Goal: Information Seeking & Learning: Check status

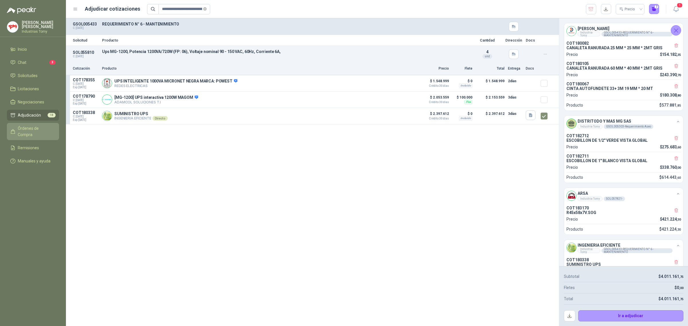
click at [33, 126] on span "Órdenes de Compra" at bounding box center [36, 131] width 36 height 13
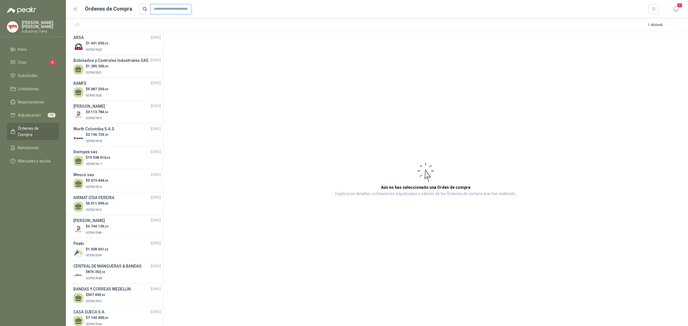
click at [167, 11] on input "text" at bounding box center [170, 9] width 41 height 10
type input "****"
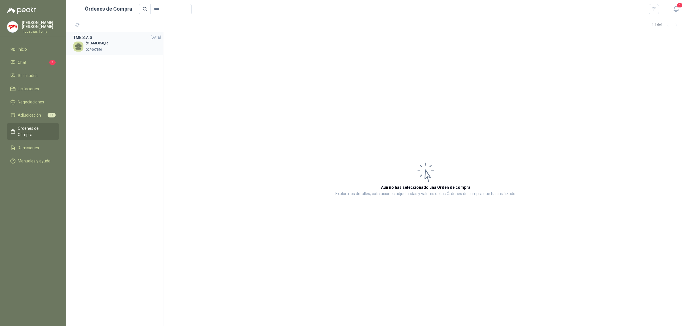
click at [105, 44] on span ",00" at bounding box center [106, 43] width 4 height 3
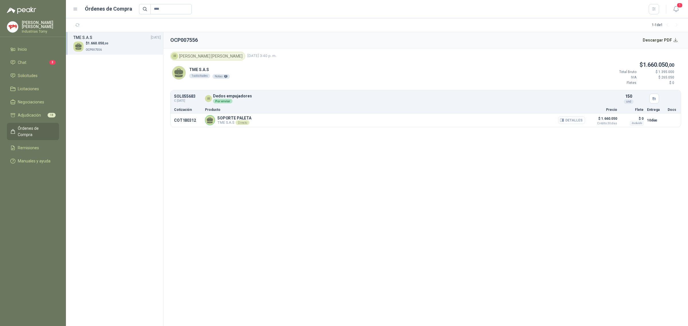
click at [579, 117] on button "Detalles" at bounding box center [571, 120] width 27 height 8
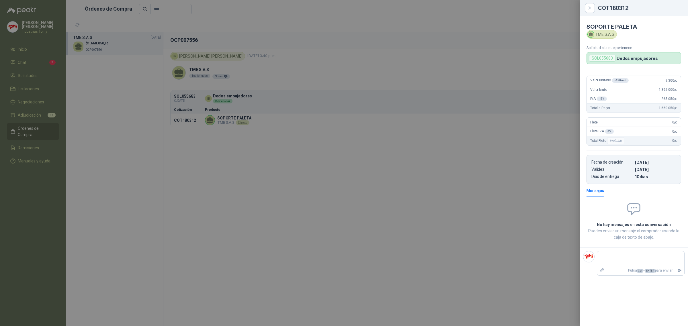
click at [263, 116] on div at bounding box center [344, 163] width 688 height 326
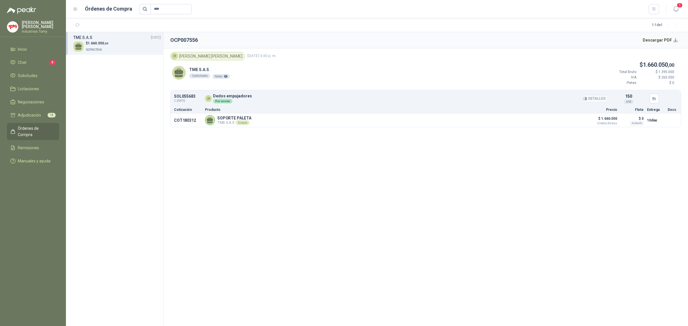
click at [225, 102] on div "Por enviar" at bounding box center [222, 101] width 19 height 5
click at [571, 120] on button "Detalles" at bounding box center [571, 120] width 27 height 8
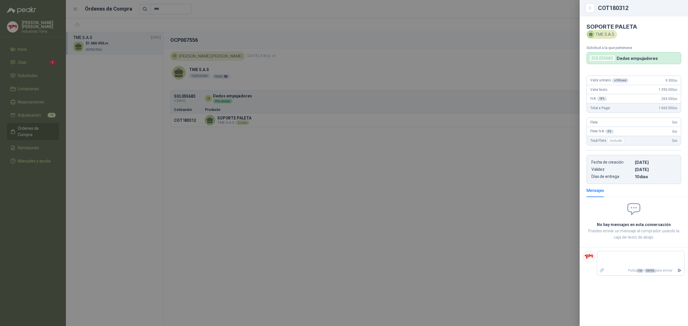
click at [37, 144] on div at bounding box center [344, 163] width 688 height 326
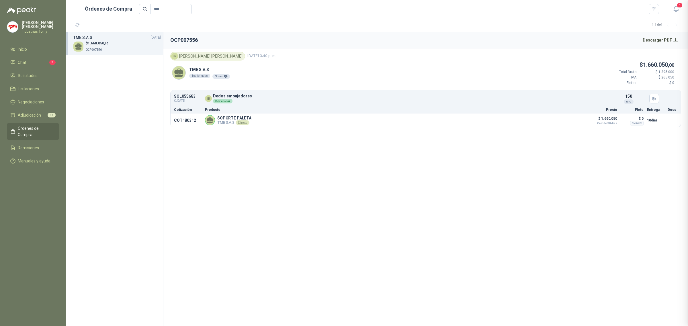
click at [38, 136] on div at bounding box center [344, 163] width 688 height 326
click at [34, 145] on span "Remisiones" at bounding box center [28, 148] width 21 height 6
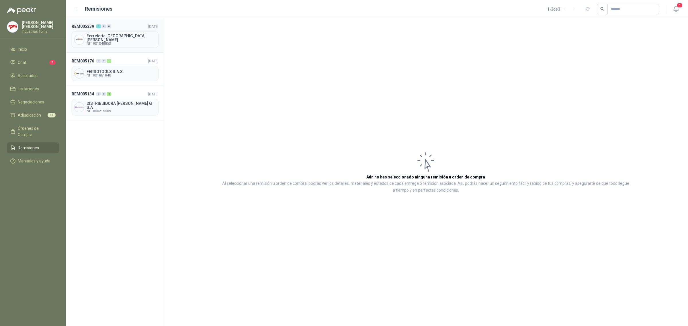
click at [124, 37] on span "Ferretería [GEOGRAPHIC_DATA][PERSON_NAME]" at bounding box center [121, 38] width 69 height 8
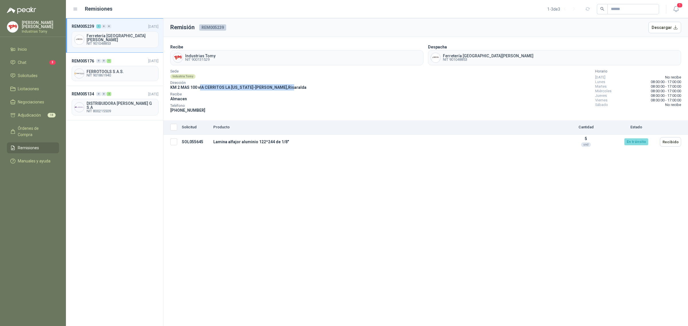
drag, startPoint x: 200, startPoint y: 87, endPoint x: 266, endPoint y: 108, distance: 68.8
click at [273, 90] on div "Dirección KM 2 MAS 100 vIA CERRITOS LA [US_STATE] - [GEOGRAPHIC_DATA] , [GEOGRA…" at bounding box center [238, 85] width 136 height 9
drag, startPoint x: 214, startPoint y: 140, endPoint x: 369, endPoint y: 140, distance: 154.8
click at [359, 140] on td "Lamina alfajor aluminio 122*244 de 1/8"" at bounding box center [384, 142] width 346 height 15
drag, startPoint x: 648, startPoint y: 141, endPoint x: 609, endPoint y: 138, distance: 39.1
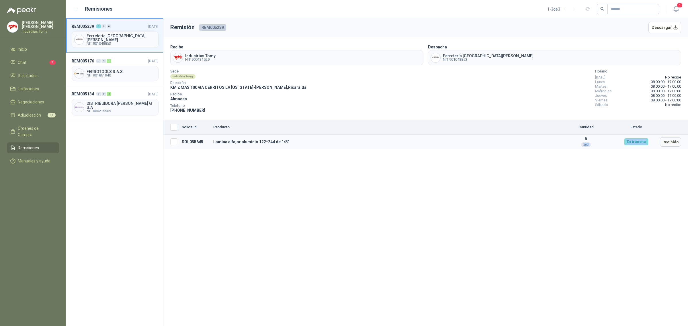
click at [609, 138] on tr "SOL055645 Lamina alfajor aluminio 122*244 de 1/8" 5 und En tránsito Recibido" at bounding box center [425, 142] width 525 height 15
click at [548, 184] on div "Remisión REM005239 Descargar Recibe Industrias Tomy NIT 900131529 Despacha Ferr…" at bounding box center [425, 172] width 525 height 308
click at [498, 230] on div "Remisión REM005239 Descargar Recibe Industrias Tomy NIT 900131529 Despacha Ferr…" at bounding box center [425, 172] width 525 height 308
drag, startPoint x: 224, startPoint y: 140, endPoint x: 276, endPoint y: 141, distance: 51.9
click at [276, 141] on td "Lamina alfajor aluminio 122*244 de 1/8"" at bounding box center [384, 142] width 346 height 15
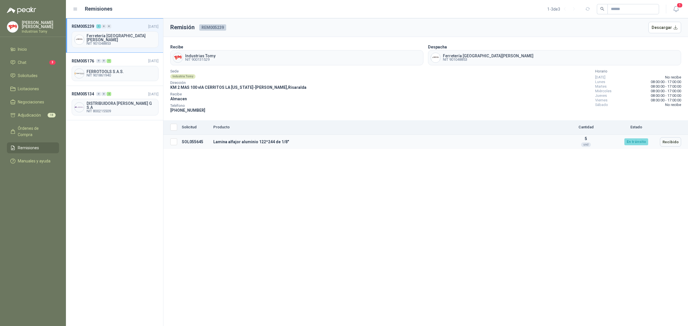
click at [283, 140] on td "Lamina alfajor aluminio 122*244 de 1/8"" at bounding box center [384, 142] width 346 height 15
drag, startPoint x: 234, startPoint y: 144, endPoint x: 265, endPoint y: 143, distance: 30.1
click at [264, 143] on td "Lamina alfajor aluminio 122*244 de 1/8"" at bounding box center [384, 142] width 346 height 15
drag, startPoint x: 267, startPoint y: 143, endPoint x: 271, endPoint y: 141, distance: 3.7
click at [268, 143] on td "Lamina alfajor aluminio 122*244 de 1/8"" at bounding box center [384, 142] width 346 height 15
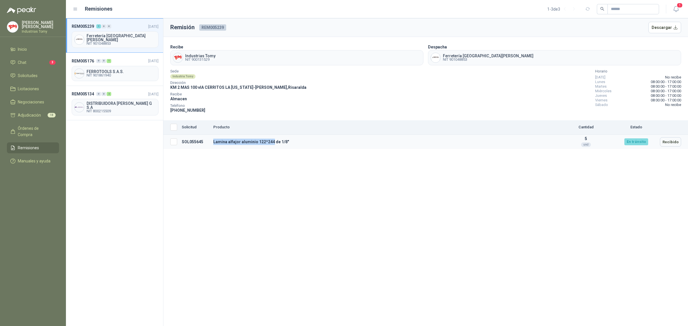
drag, startPoint x: 214, startPoint y: 142, endPoint x: 271, endPoint y: 148, distance: 57.4
click at [271, 148] on td "Lamina alfajor aluminio 122*244 de 1/8"" at bounding box center [384, 142] width 346 height 15
click at [228, 86] on span "KM 2 MAS 100 vIA CERRITOS LA [US_STATE] - [GEOGRAPHIC_DATA] , [GEOGRAPHIC_DATA]" at bounding box center [238, 87] width 136 height 5
drag, startPoint x: 213, startPoint y: 92, endPoint x: 238, endPoint y: 84, distance: 26.7
click at [238, 84] on div "Sede Industria Tomy Dirección KM 2 MAS 100 vIA CERRITOS LA [US_STATE] - [GEOGRA…" at bounding box center [238, 92] width 136 height 44
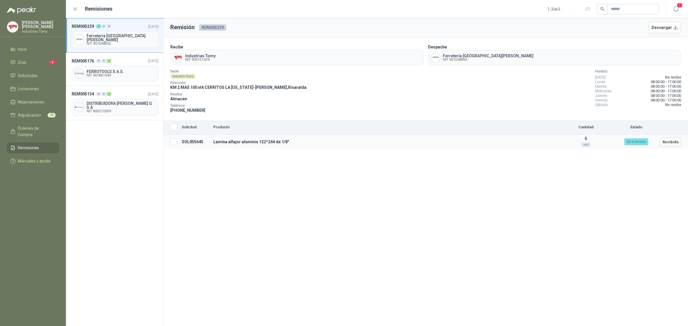
click at [250, 140] on td "Lamina alfajor aluminio 122*244 de 1/8"" at bounding box center [384, 142] width 346 height 15
drag, startPoint x: 273, startPoint y: 141, endPoint x: 293, endPoint y: 141, distance: 19.5
click at [293, 141] on td "Lamina alfajor aluminio 122*244 de 1/8"" at bounding box center [384, 142] width 346 height 15
click at [45, 128] on span "Órdenes de Compra" at bounding box center [36, 131] width 36 height 13
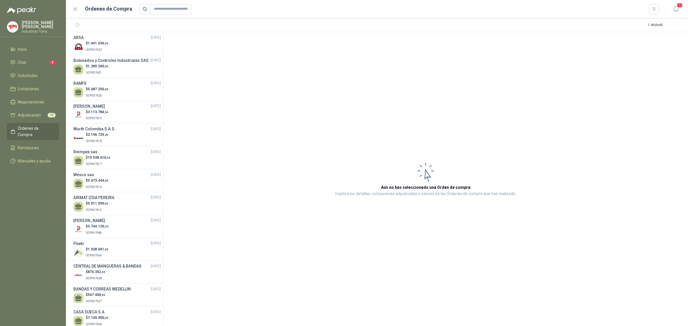
click at [214, 132] on article "Aún no has seleccionado una Orden de compra Explora los detalles, cotizaciones …" at bounding box center [425, 179] width 525 height 294
click at [50, 145] on li "Remisiones" at bounding box center [32, 148] width 45 height 6
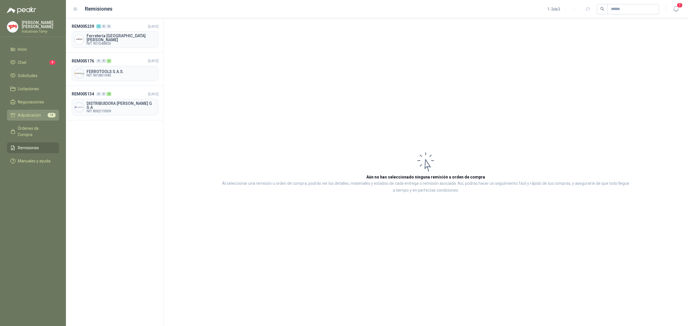
click at [38, 115] on span "Adjudicación" at bounding box center [29, 115] width 23 height 6
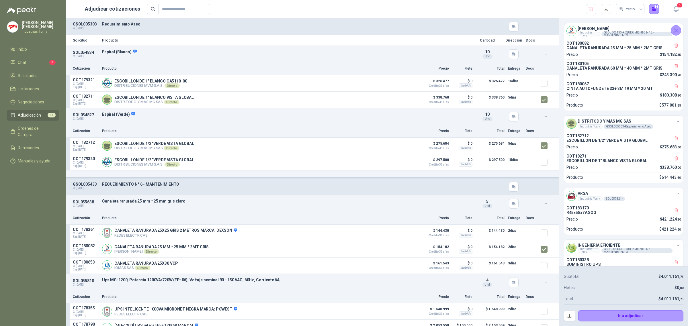
click at [48, 113] on span "18" at bounding box center [52, 115] width 8 height 5
click at [36, 127] on span "Órdenes de Compra" at bounding box center [36, 131] width 36 height 13
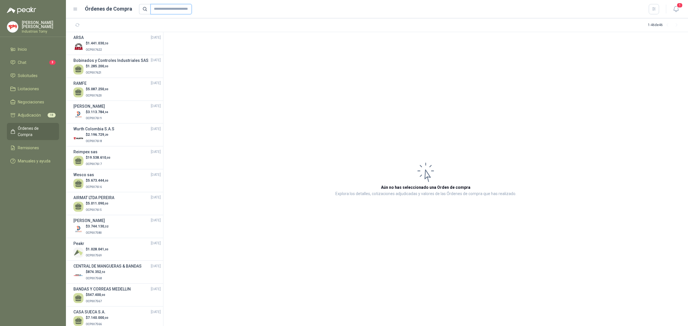
click at [168, 12] on input "text" at bounding box center [170, 9] width 41 height 10
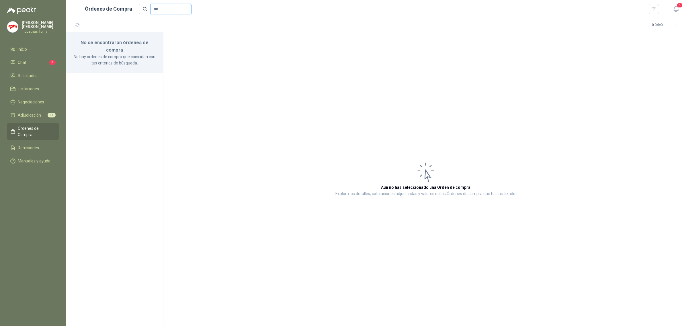
drag, startPoint x: 168, startPoint y: 12, endPoint x: 129, endPoint y: 11, distance: 38.7
click at [129, 11] on div "Órdenes de Compra ***" at bounding box center [366, 9] width 586 height 10
type input "***"
click at [37, 113] on span "Adjudicación" at bounding box center [29, 115] width 23 height 6
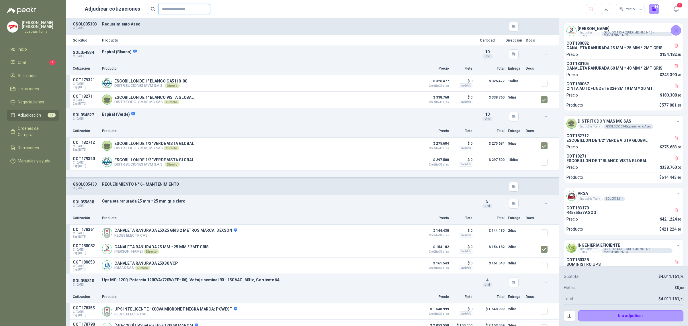
click at [182, 6] on input "text" at bounding box center [182, 9] width 40 height 10
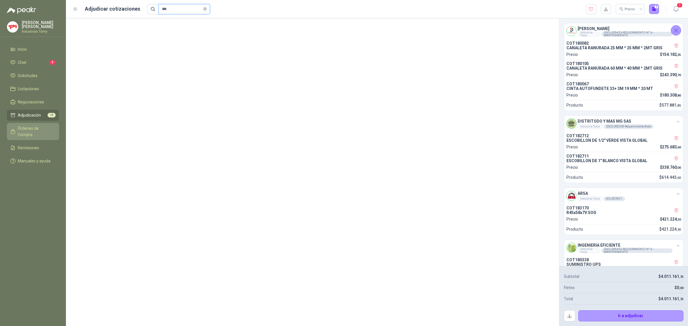
type input "***"
click at [39, 128] on span "Órdenes de Compra" at bounding box center [36, 131] width 36 height 13
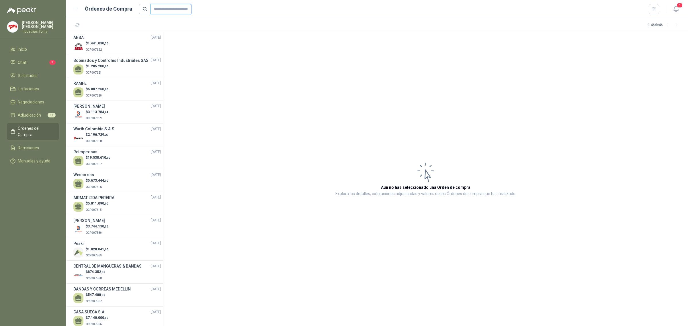
click at [183, 9] on input "text" at bounding box center [170, 9] width 41 height 10
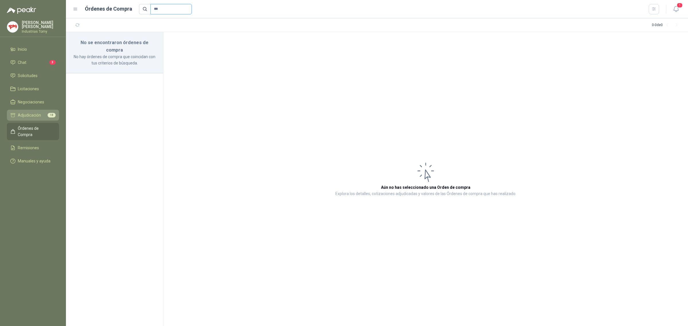
type input "***"
click at [40, 113] on span "Adjudicación" at bounding box center [29, 115] width 23 height 6
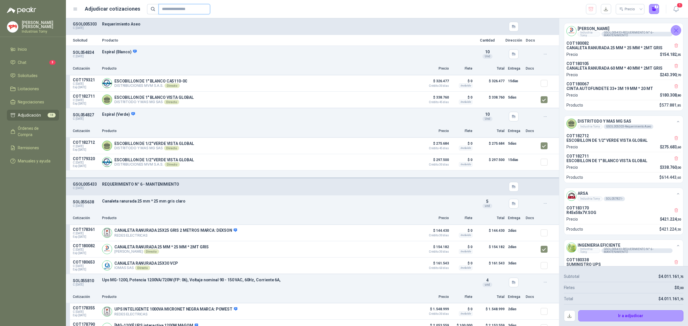
click at [179, 10] on input "text" at bounding box center [182, 9] width 40 height 10
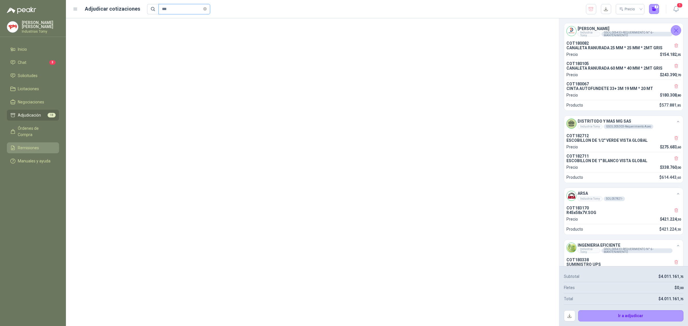
type input "***"
click at [35, 145] on span "Remisiones" at bounding box center [28, 148] width 21 height 6
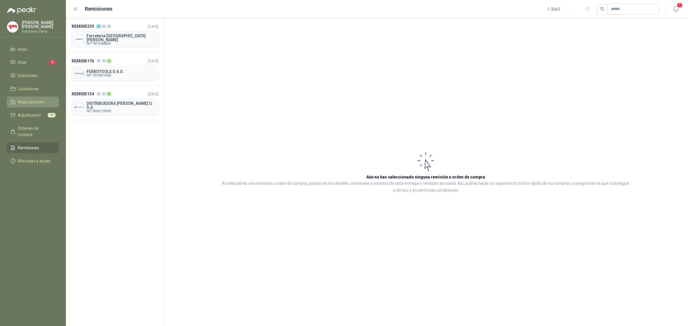
click at [38, 100] on span "Negociaciones" at bounding box center [31, 102] width 26 height 6
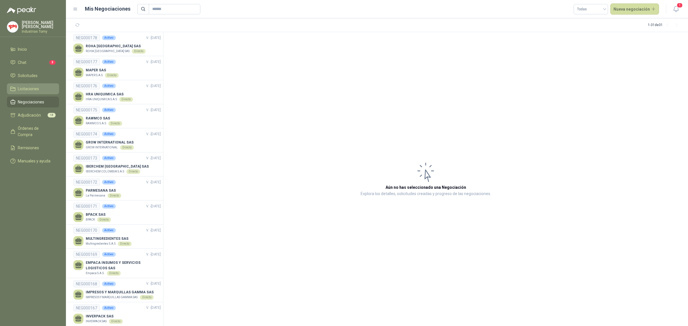
click at [38, 89] on span "Licitaciones" at bounding box center [28, 89] width 21 height 6
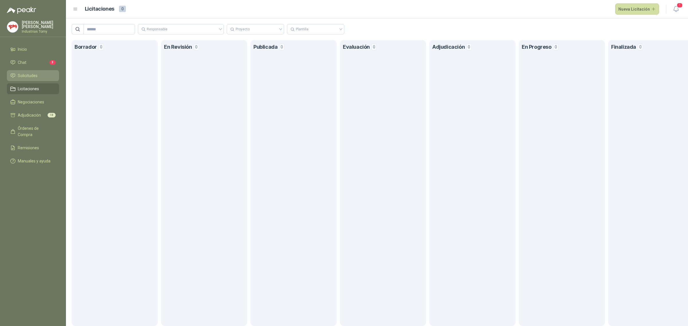
click at [36, 73] on span "Solicitudes" at bounding box center [28, 76] width 20 height 6
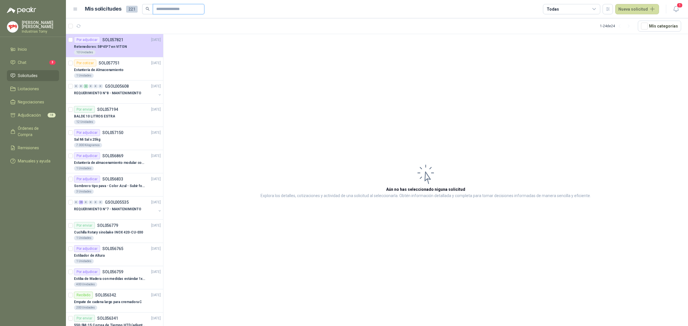
click at [164, 8] on input "text" at bounding box center [176, 9] width 40 height 10
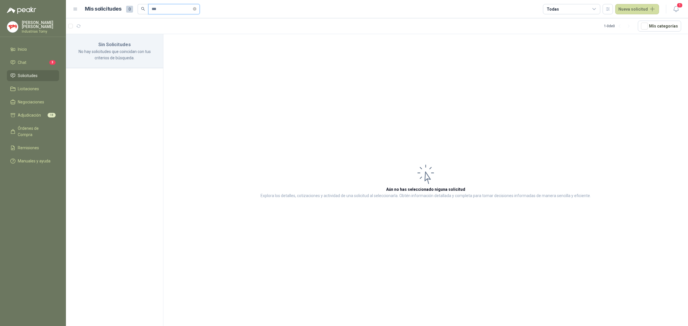
drag, startPoint x: 167, startPoint y: 8, endPoint x: 128, endPoint y: 5, distance: 38.8
click at [128, 5] on div "Mis solicitudes 0 ***" at bounding box center [142, 9] width 115 height 10
type input "********"
click at [141, 47] on div "REQUERIMIENTO N° 6 - MANTENIMIENTO" at bounding box center [115, 46] width 82 height 7
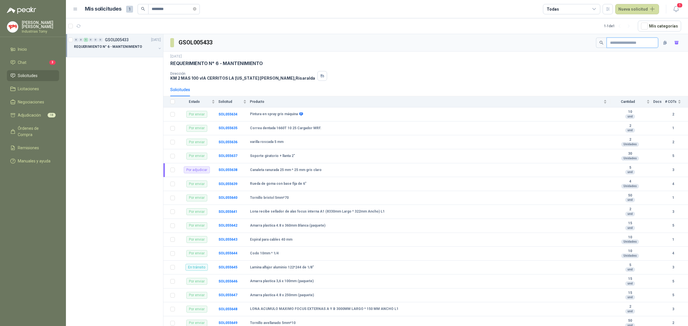
click at [629, 40] on input "text" at bounding box center [630, 43] width 40 height 10
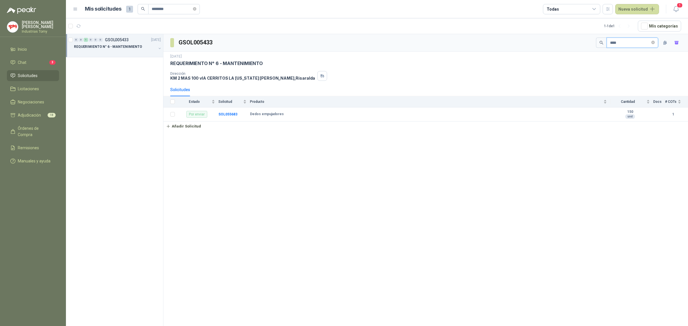
type input "****"
drag, startPoint x: 267, startPoint y: 116, endPoint x: 287, endPoint y: 117, distance: 19.2
click at [286, 117] on div "Dedos empujadores" at bounding box center [428, 114] width 357 height 5
drag, startPoint x: 255, startPoint y: 116, endPoint x: 281, endPoint y: 111, distance: 27.4
click at [281, 111] on td "Dedos empujadores" at bounding box center [430, 114] width 360 height 14
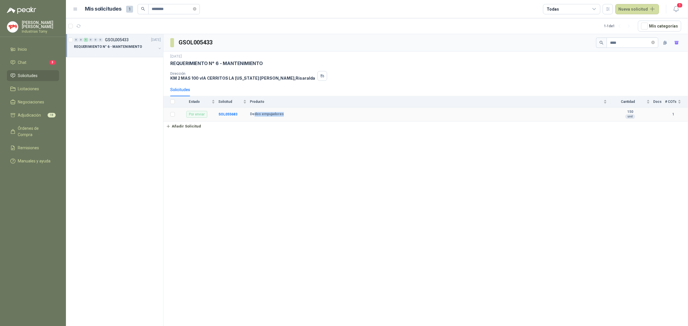
click at [281, 111] on td "Dedos empujadores" at bounding box center [430, 114] width 360 height 14
click at [286, 116] on div "Dedos empujadores" at bounding box center [428, 114] width 357 height 5
drag, startPoint x: 226, startPoint y: 63, endPoint x: 265, endPoint y: 63, distance: 39.6
click at [265, 63] on div "REQUERIMIENTO N° 6 - MANTENIMIENTO" at bounding box center [425, 63] width 511 height 6
click at [244, 123] on link "Añadir Solicitud" at bounding box center [425, 127] width 525 height 10
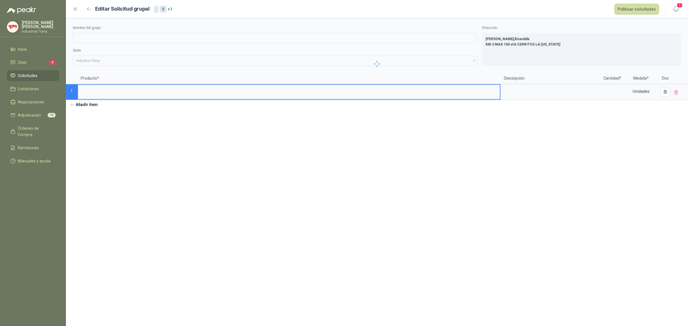
type input "**********"
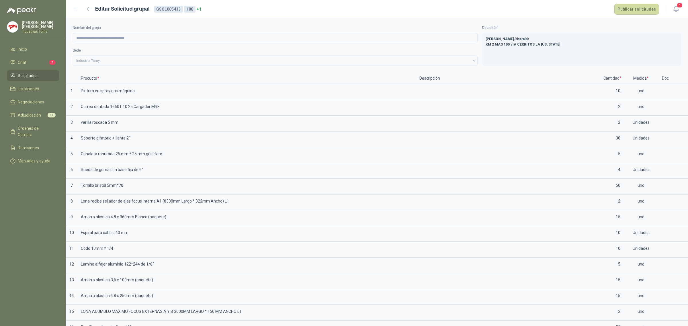
click at [45, 73] on li "Solicitudes" at bounding box center [32, 76] width 45 height 6
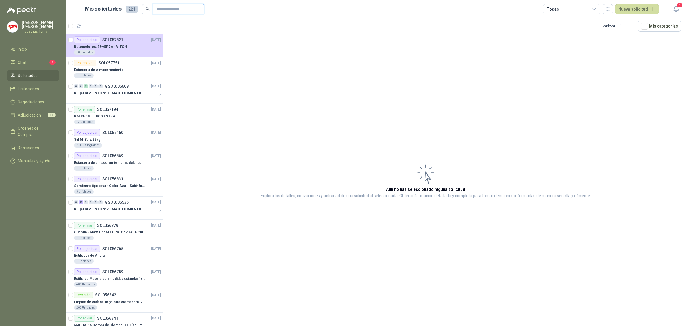
click at [174, 12] on input "text" at bounding box center [176, 9] width 40 height 10
type input "*****"
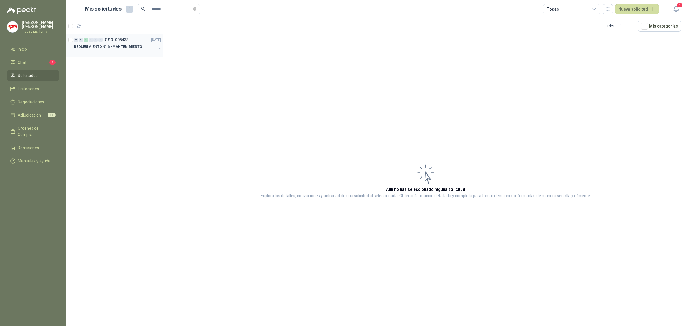
click at [115, 50] on div at bounding box center [115, 52] width 82 height 5
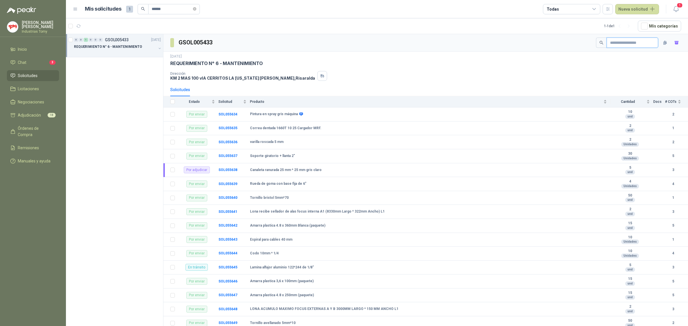
click at [646, 42] on input "text" at bounding box center [630, 43] width 40 height 10
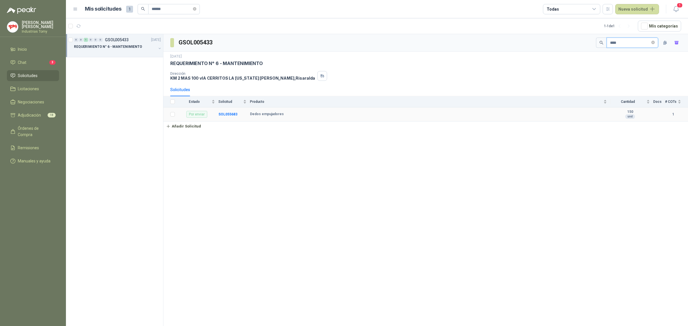
type input "****"
drag, startPoint x: 673, startPoint y: 117, endPoint x: 636, endPoint y: 118, distance: 37.3
click at [636, 118] on tr "Por enviar SOL055683 Dedos empujadores  150 und 1" at bounding box center [425, 114] width 525 height 14
click at [650, 120] on td "150 und" at bounding box center [631, 114] width 43 height 14
click at [224, 107] on th "Solicitud" at bounding box center [234, 101] width 32 height 11
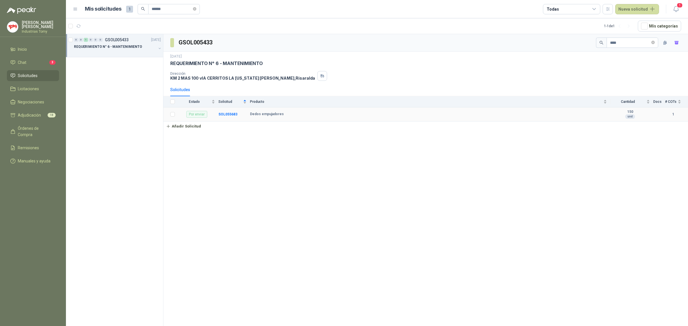
click at [224, 112] on td "SOL055683" at bounding box center [234, 114] width 32 height 14
click at [236, 142] on div "GSOL005433 **** [DATE] REQUERIMIENTO N° 6 - MANTENIMIENTO Dirección KM 2 MAS 10…" at bounding box center [425, 181] width 525 height 294
click at [240, 148] on div "GSOL005433 **** [DATE] REQUERIMIENTO N° 6 - MANTENIMIENTO Dirección KM 2 MAS 10…" at bounding box center [425, 181] width 525 height 294
click at [238, 142] on div "GSOL005433 **** [DATE] REQUERIMIENTO N° 6 - MANTENIMIENTO Dirección KM 2 MAS 10…" at bounding box center [425, 181] width 525 height 294
drag, startPoint x: 285, startPoint y: 111, endPoint x: 241, endPoint y: 114, distance: 43.9
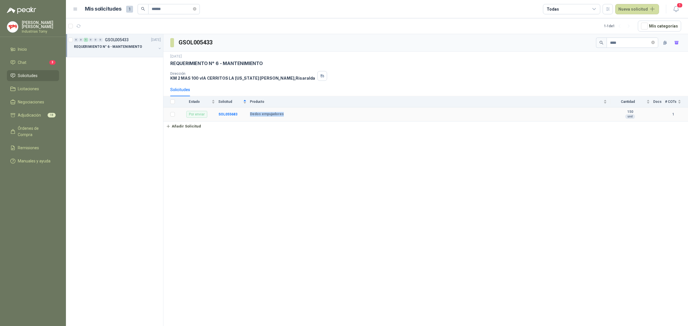
click at [241, 114] on tr "Por enviar SOL055683 Dedos empujadores  150 und 1" at bounding box center [425, 114] width 525 height 14
click at [264, 226] on div "GSOL005433 **** [DATE] REQUERIMIENTO N° 6 - MANTENIMIENTO Dirección KM 2 MAS 10…" at bounding box center [425, 181] width 525 height 294
click at [37, 125] on span "Órdenes de Compra" at bounding box center [36, 131] width 36 height 13
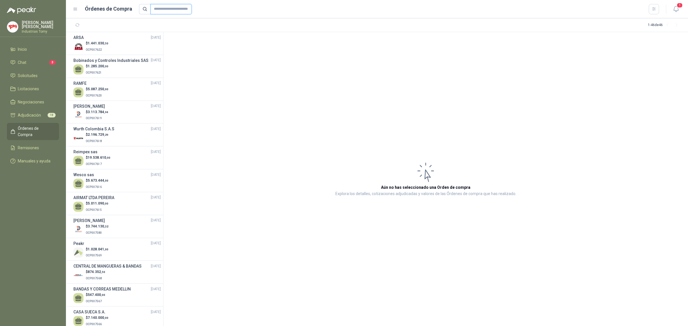
click at [168, 5] on input "text" at bounding box center [170, 9] width 41 height 10
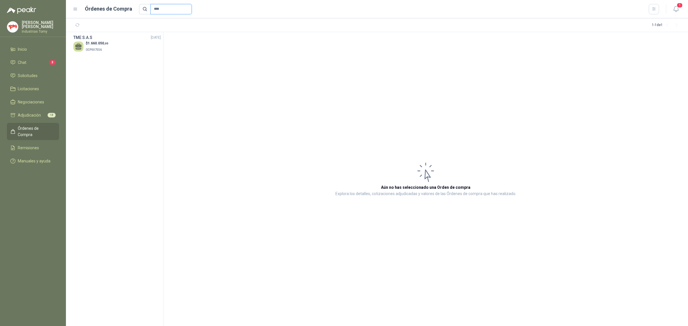
type input "****"
click at [127, 47] on div "$ 1.660.050 ,00 OCP007556" at bounding box center [116, 47] width 87 height 12
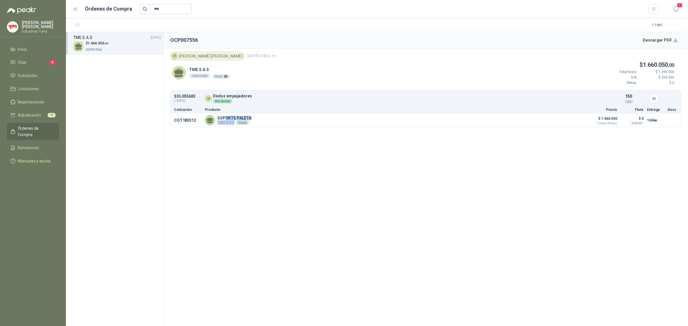
drag, startPoint x: 223, startPoint y: 118, endPoint x: 263, endPoint y: 140, distance: 45.4
click at [258, 128] on article "IR [PERSON_NAME] [DATE] 3:40 p. m. TME S.A.S 1 solicitudes Notas $ 1.660.050 ,0…" at bounding box center [425, 89] width 525 height 83
click at [263, 142] on section "OCP007556 Descargar PDF IR [PERSON_NAME] [DATE] 3:40 p. m. TME S.A.S 1 solicitu…" at bounding box center [425, 179] width 525 height 294
drag, startPoint x: 216, startPoint y: 95, endPoint x: 253, endPoint y: 97, distance: 37.3
click at [253, 97] on div "IR Dedos empujadores  Por enviar" at bounding box center [406, 98] width 403 height 9
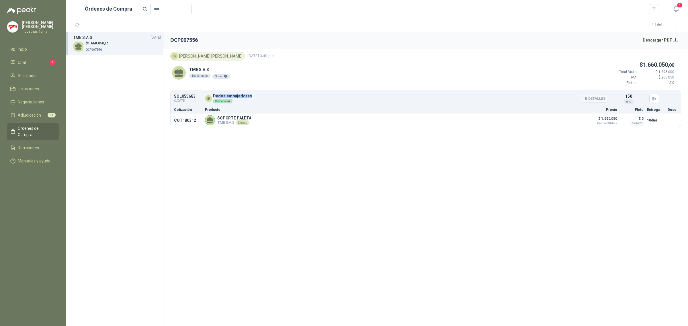
click at [253, 97] on div "IR Dedos empujadores  Por enviar" at bounding box center [406, 98] width 403 height 9
click at [37, 77] on span "Solicitudes" at bounding box center [28, 76] width 20 height 6
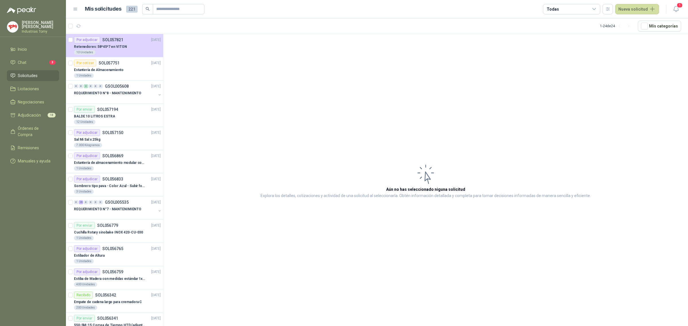
click at [292, 85] on article "Aún no has seleccionado niguna solicitud Explora los detalles, cotizaciones y a…" at bounding box center [425, 181] width 525 height 294
click at [37, 75] on span "Solicitudes" at bounding box center [28, 76] width 20 height 6
click at [37, 61] on li "Chat 3" at bounding box center [32, 62] width 45 height 6
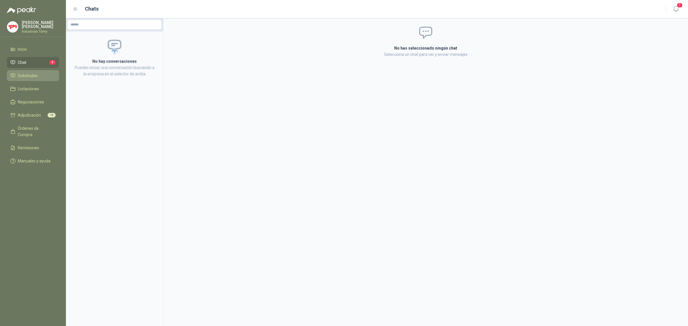
click at [35, 73] on span "Solicitudes" at bounding box center [28, 76] width 20 height 6
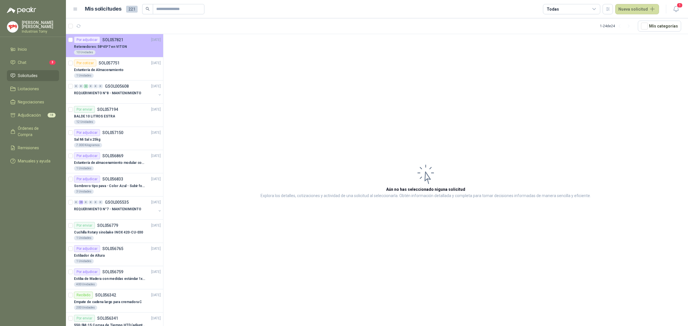
click at [103, 48] on p "Retenedores: 58*45*7 en VITON" at bounding box center [100, 46] width 53 height 5
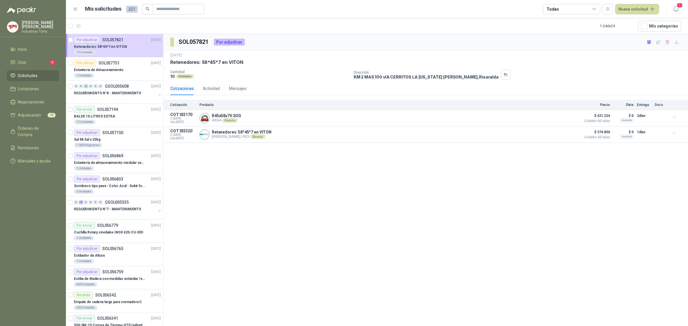
click at [253, 185] on div "SOL057821 Por adjudicar [DATE] [MEDICAL_DATA]: 58*45*7 en VITON Cantidad 10 Uni…" at bounding box center [425, 181] width 525 height 294
click at [297, 238] on div "SOL057821 Por adjudicar [DATE] [MEDICAL_DATA]: 58*45*7 en VITON Cantidad 10 Uni…" at bounding box center [425, 181] width 525 height 294
click at [188, 9] on input "text" at bounding box center [176, 9] width 40 height 10
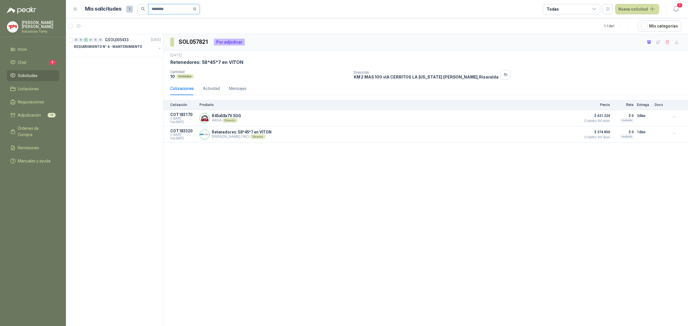
type input "********"
click at [130, 54] on div at bounding box center [115, 52] width 82 height 5
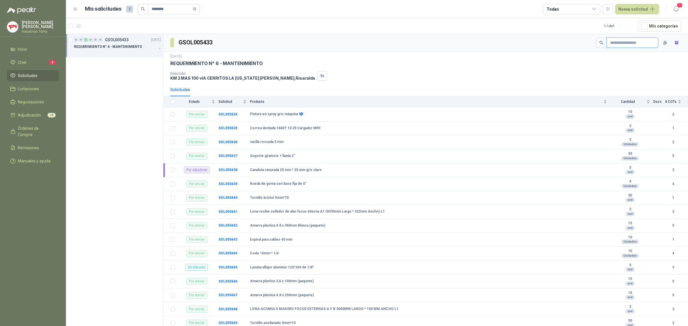
click at [630, 44] on input "text" at bounding box center [630, 43] width 40 height 10
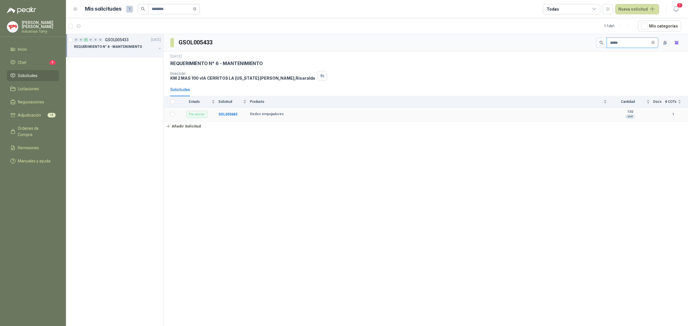
type input "*****"
click at [228, 111] on td "SOL055683" at bounding box center [234, 114] width 32 height 14
click at [225, 114] on b "SOL055683" at bounding box center [227, 114] width 19 height 4
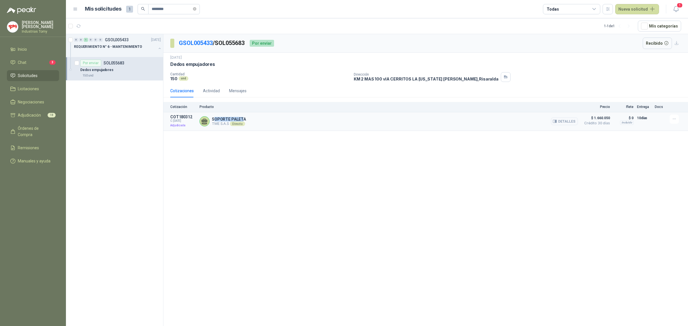
drag, startPoint x: 215, startPoint y: 120, endPoint x: 242, endPoint y: 118, distance: 26.8
click at [241, 117] on p "SOPORTE PALETA" at bounding box center [229, 119] width 34 height 5
click at [242, 118] on p "SOPORTE PALETA" at bounding box center [229, 119] width 34 height 5
click at [241, 125] on div "Directo" at bounding box center [237, 124] width 15 height 5
click at [675, 119] on icon "button" at bounding box center [674, 119] width 5 height 5
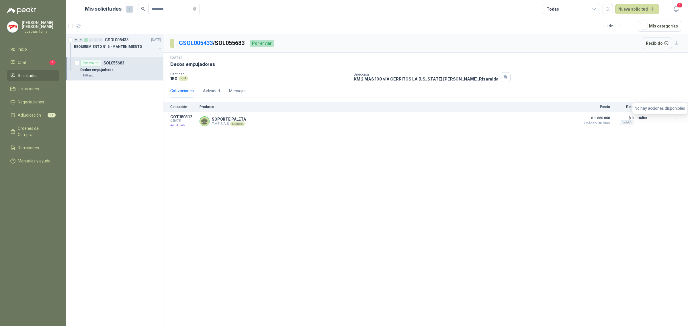
click at [315, 149] on div "GSOL005433 / SOL055683 Por enviar Recibido [DATE] Dedos empujadores  Cantidad …" at bounding box center [425, 181] width 525 height 294
